Goal: Find specific page/section: Find specific page/section

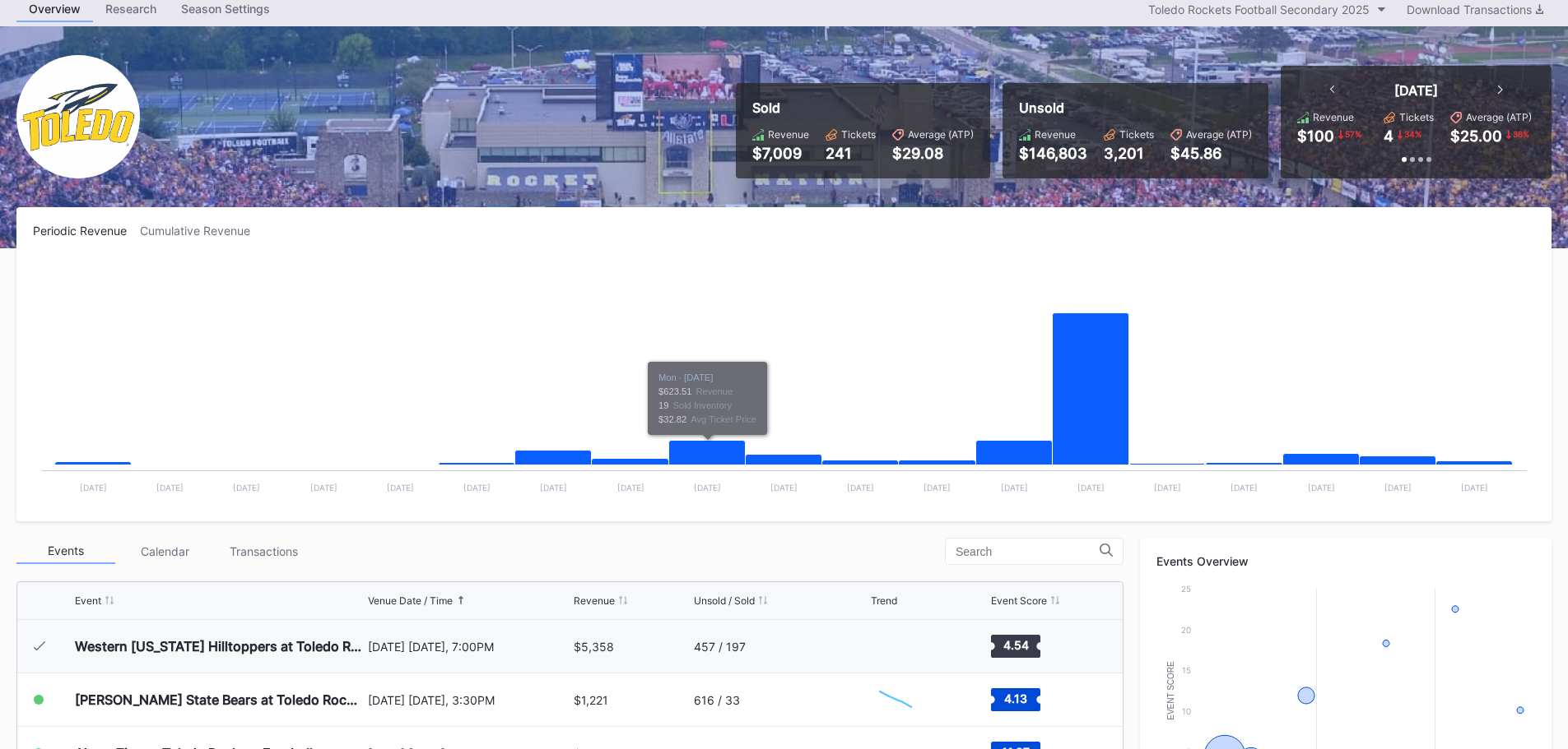
scroll to position [164, 0]
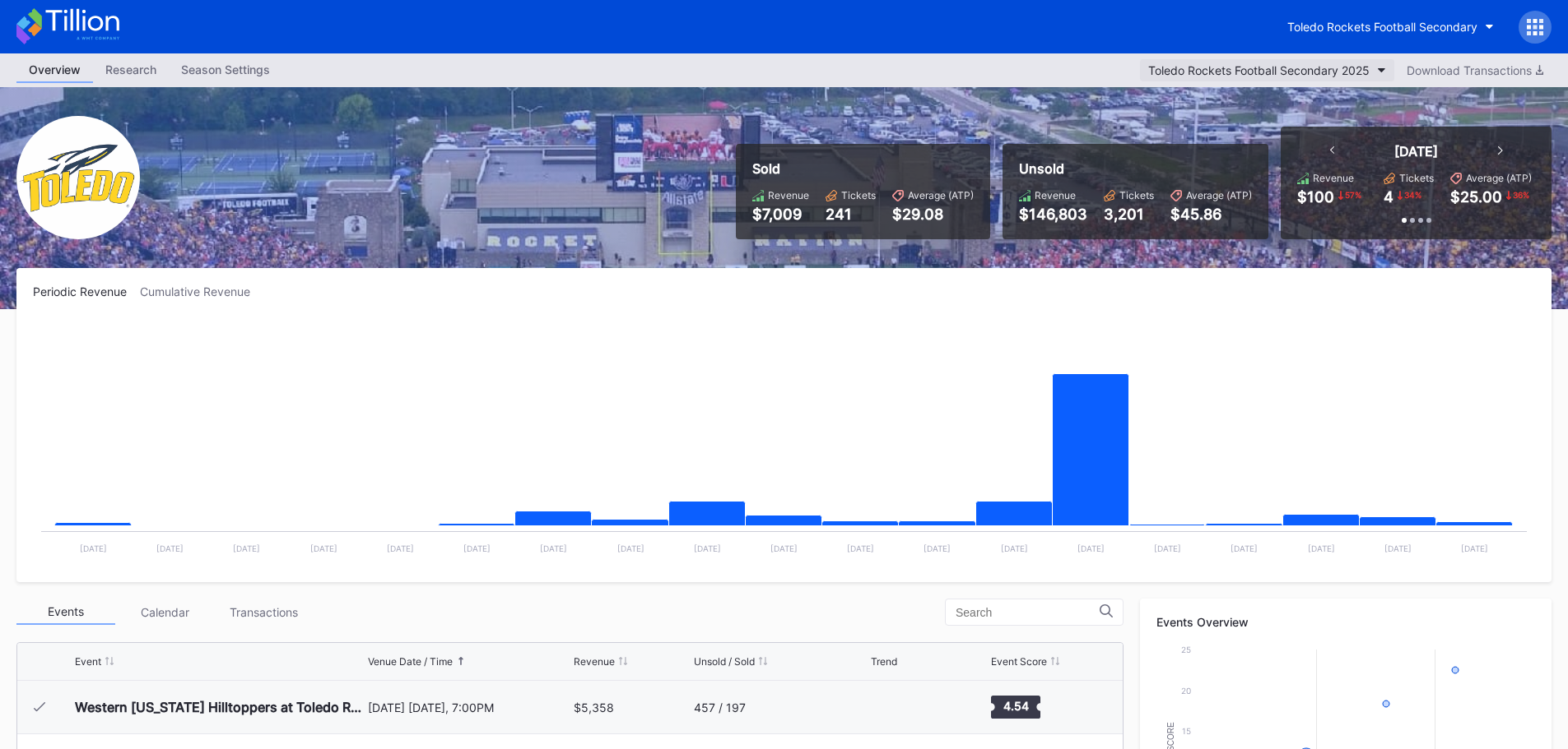
click at [1268, 70] on div "Toledo Rockets Football Secondary 2025" at bounding box center [1258, 71] width 221 height 14
click at [1415, 26] on div "Toledo Rockets Football Secondary" at bounding box center [1382, 27] width 190 height 14
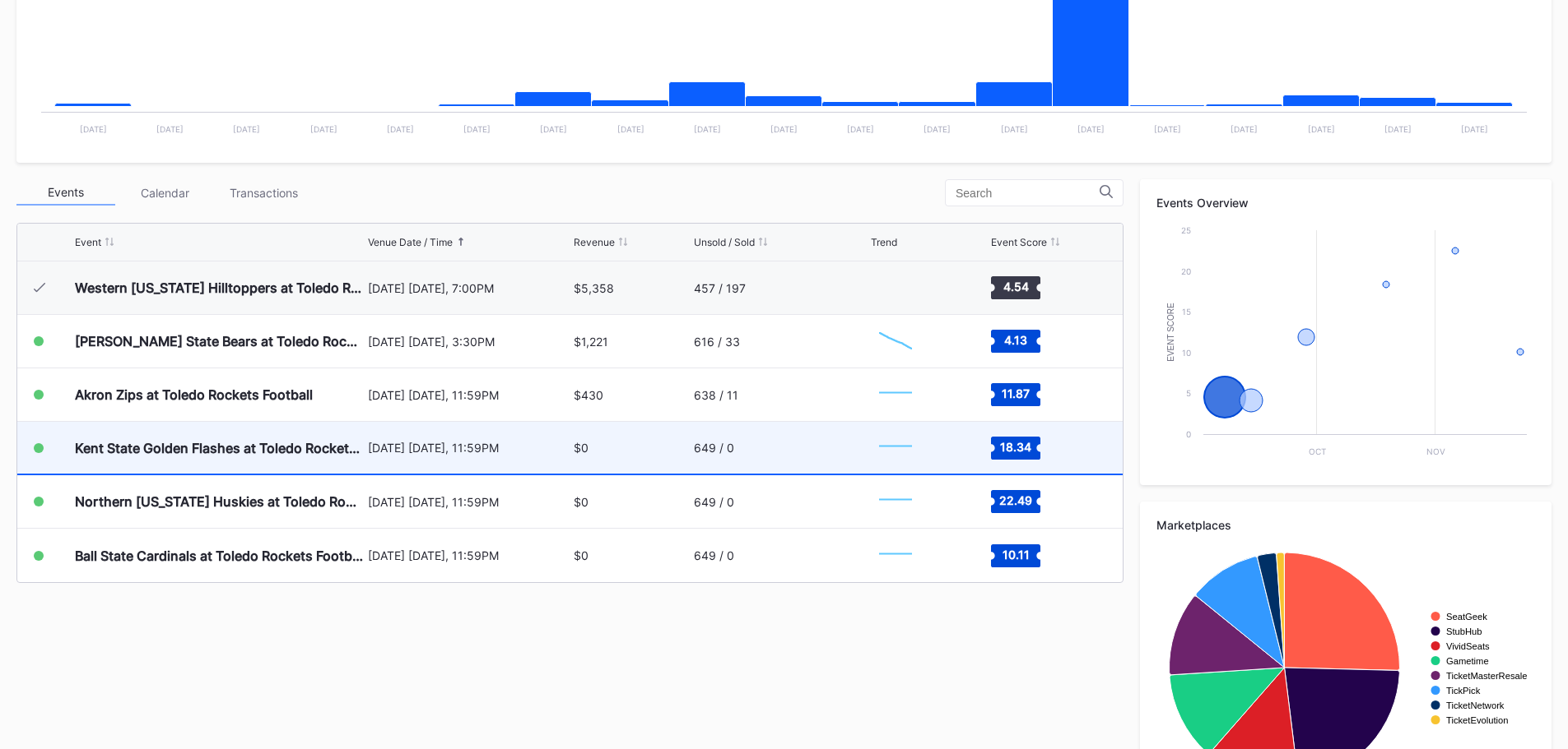
scroll to position [494, 0]
